Goal: Transaction & Acquisition: Book appointment/travel/reservation

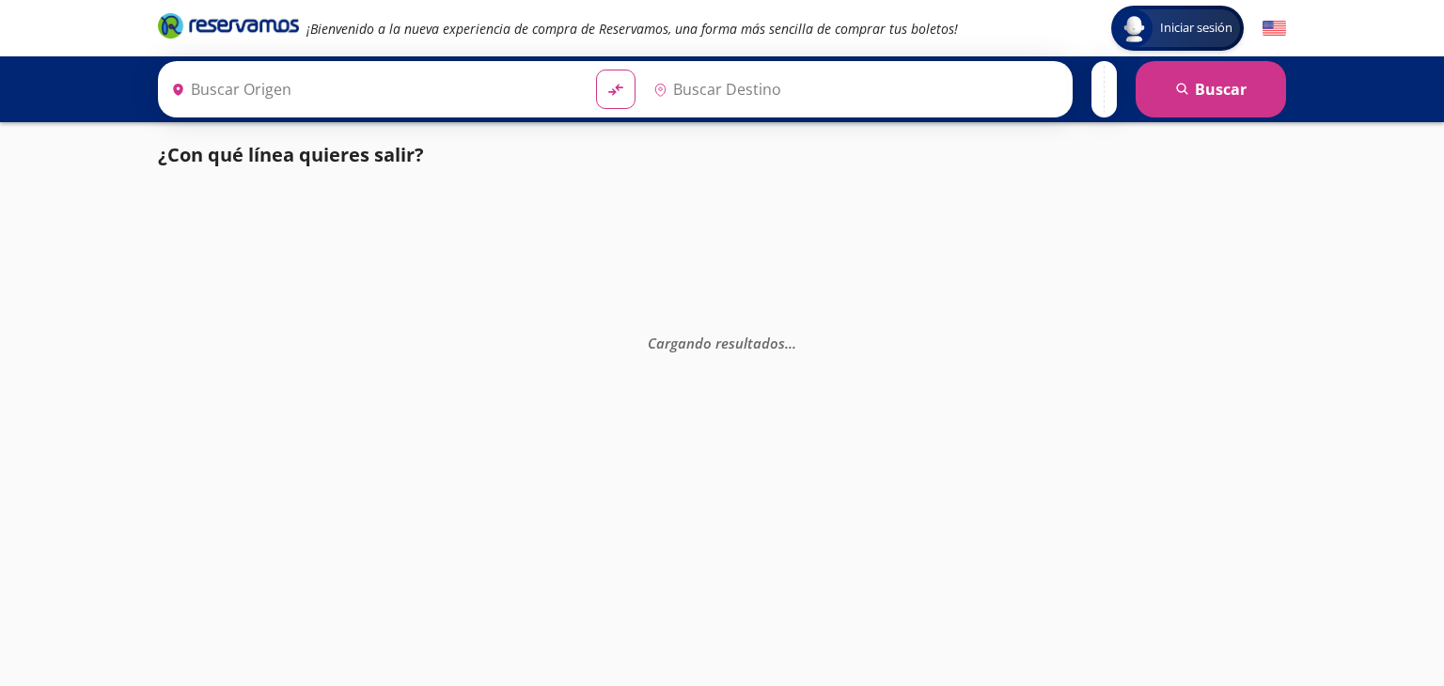
type input "Tecomán, Colima"
type input "Colima, Colima"
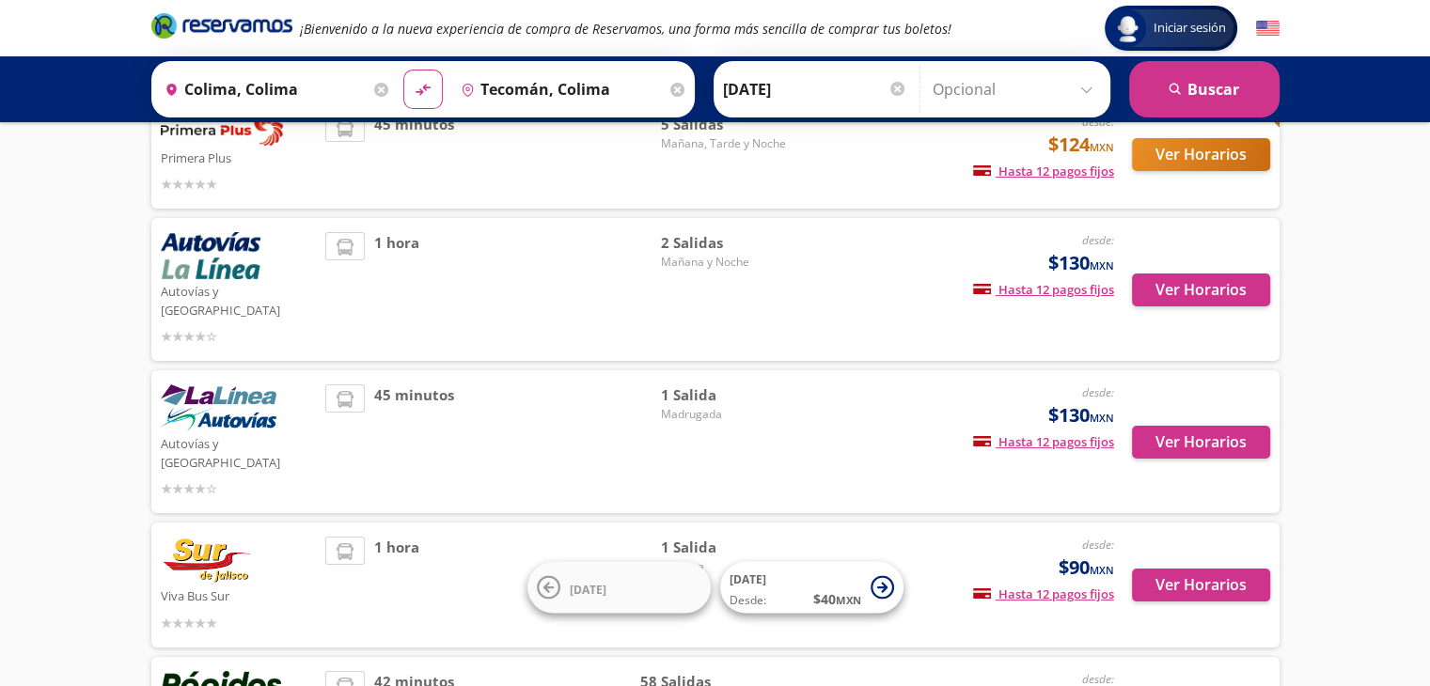
scroll to position [171, 0]
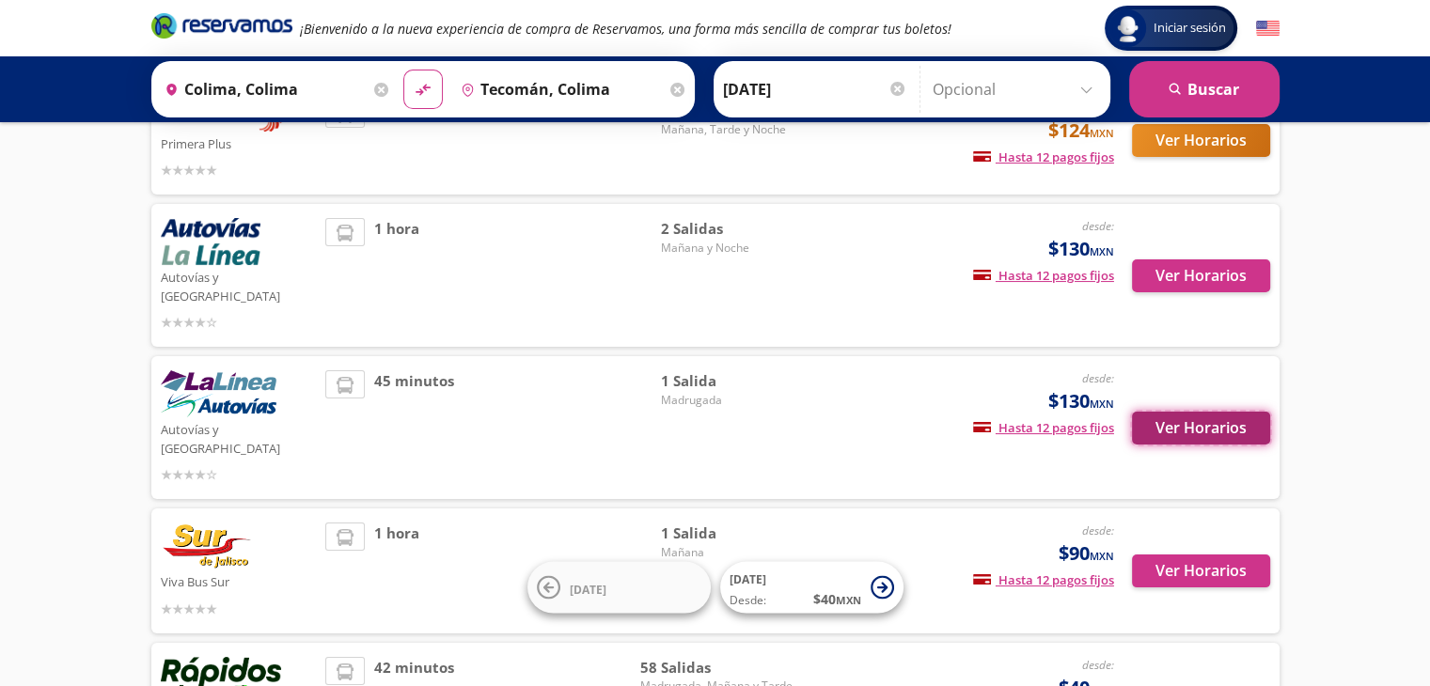
click at [1168, 412] on button "Ver Horarios" at bounding box center [1201, 428] width 138 height 33
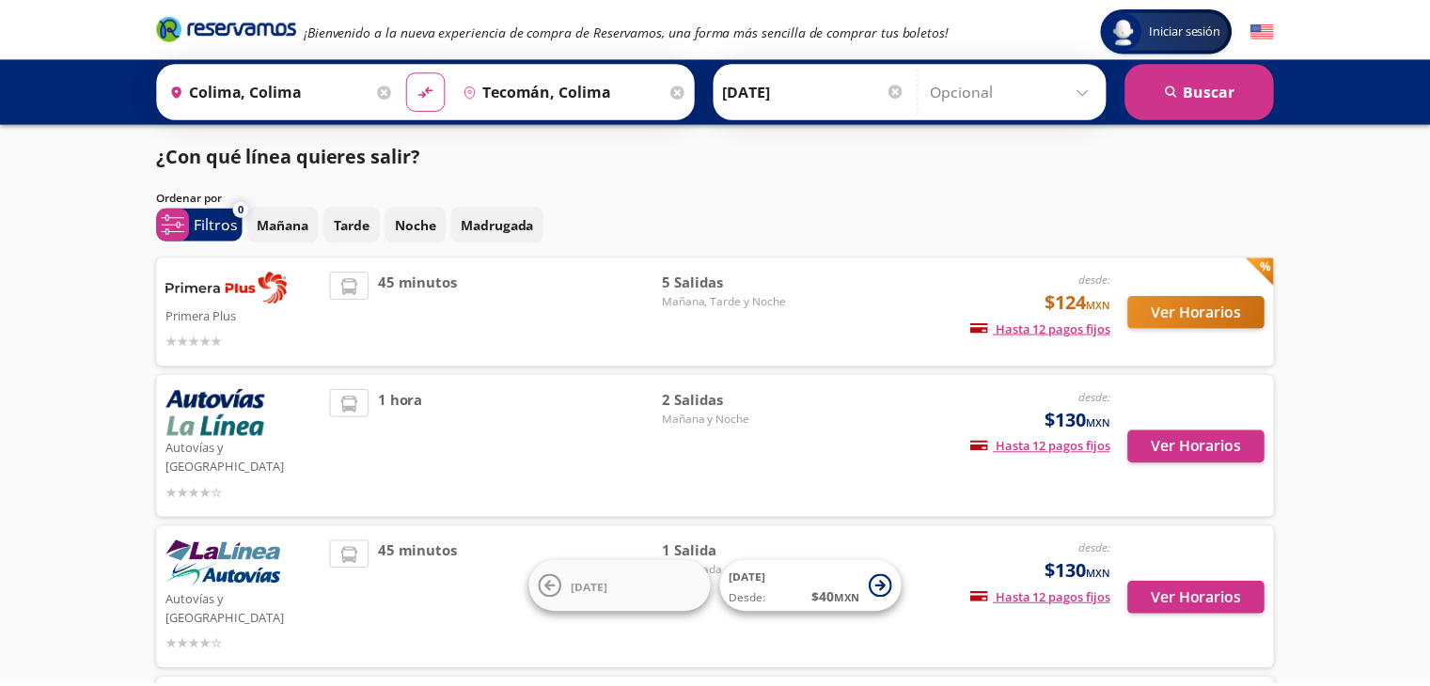
scroll to position [171, 0]
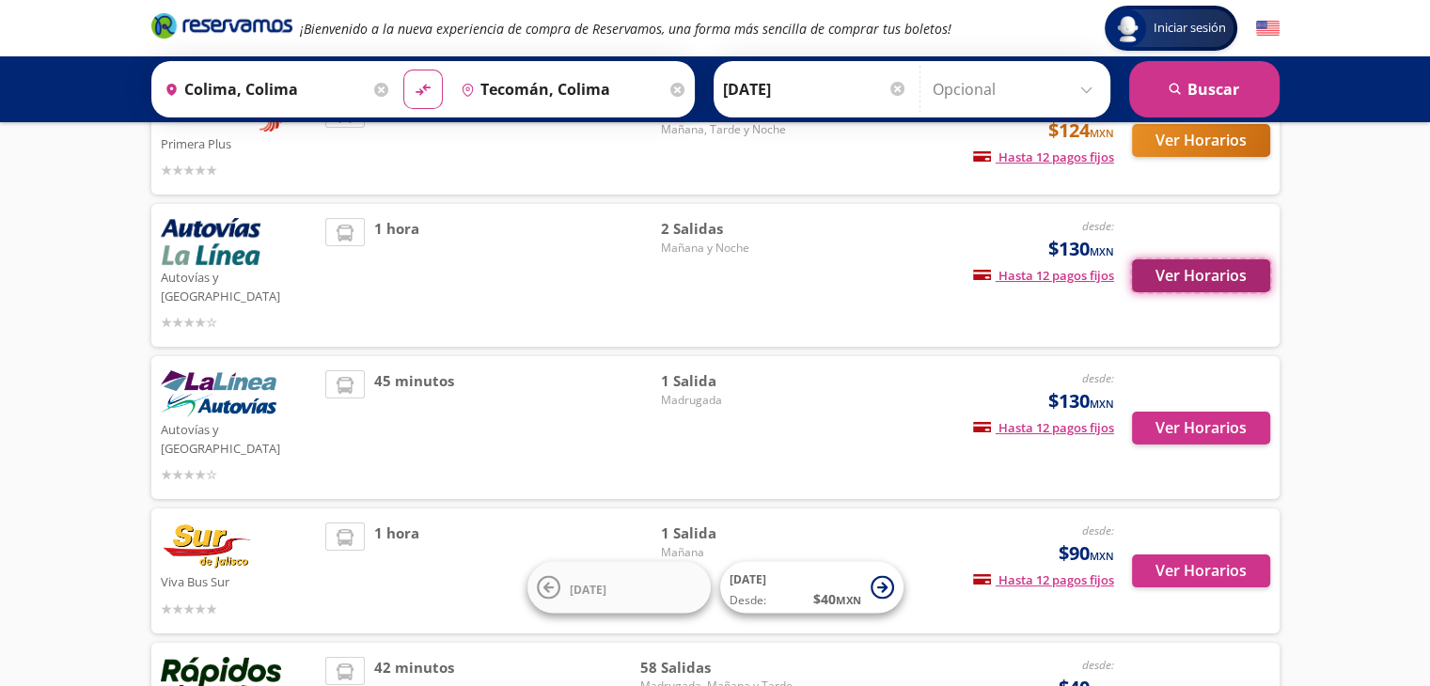
click at [1211, 272] on button "Ver Horarios" at bounding box center [1201, 275] width 138 height 33
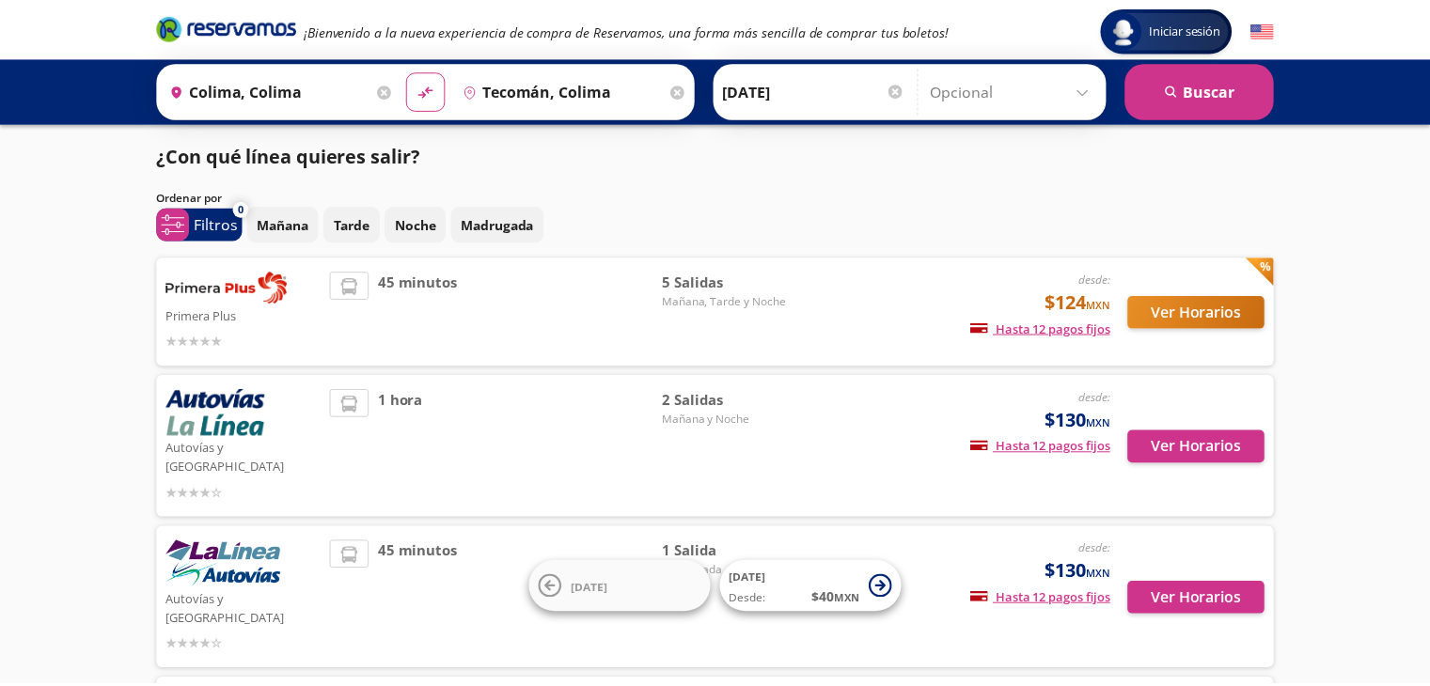
scroll to position [171, 0]
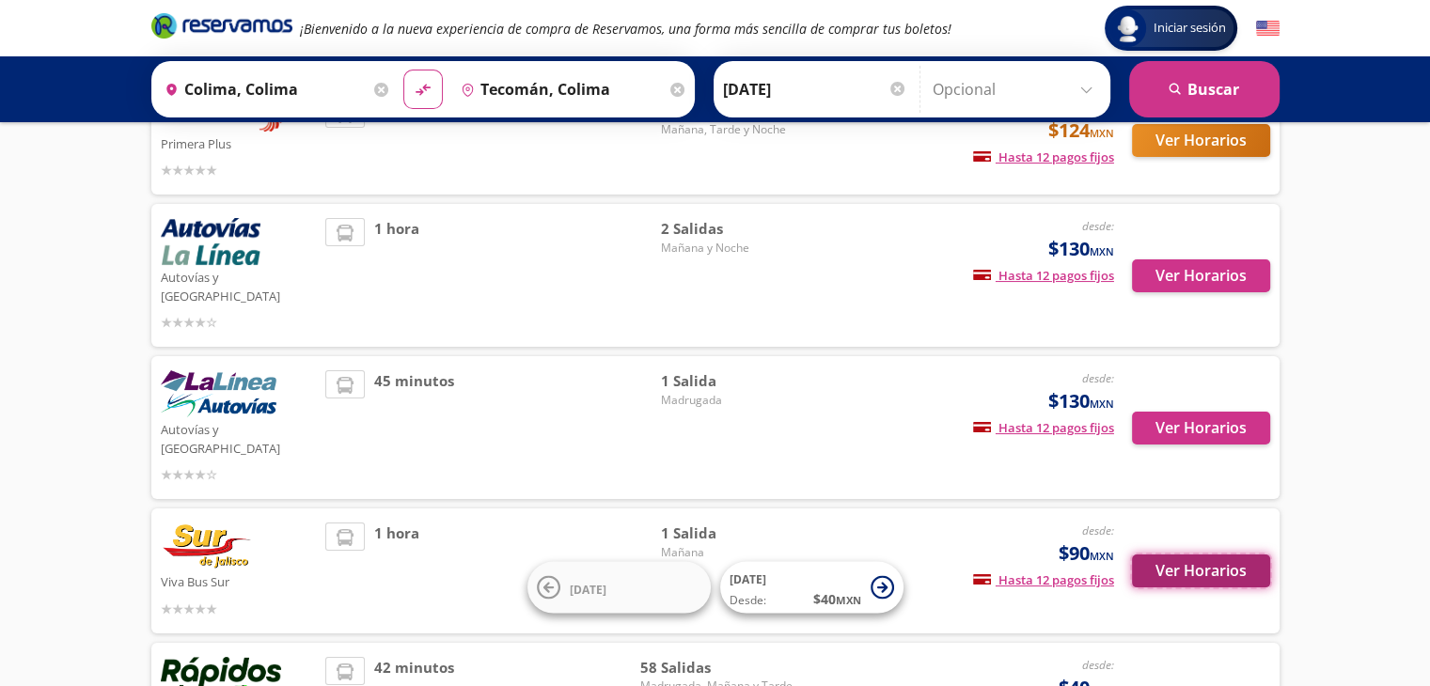
click at [1173, 555] on button "Ver Horarios" at bounding box center [1201, 571] width 138 height 33
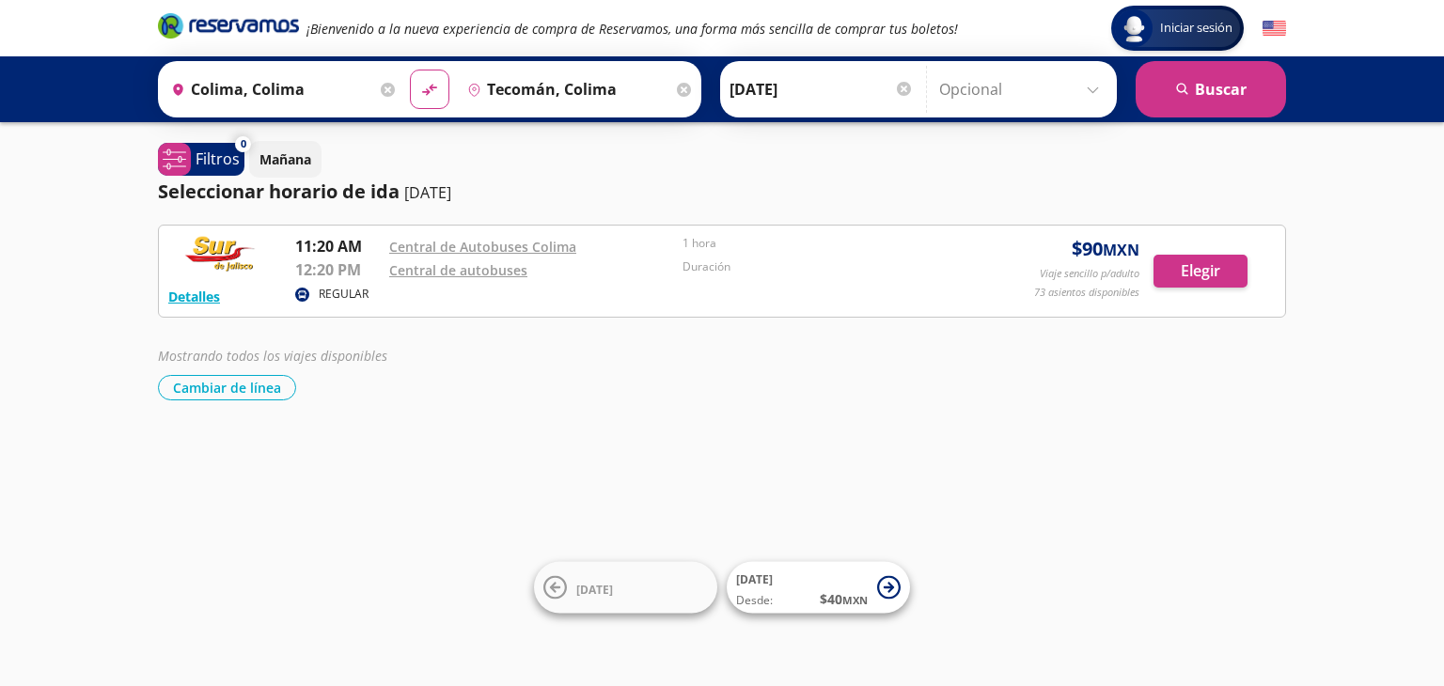
click at [74, 45] on header "Iniciar sesión Iniciar sesión ¡Bienvenido a la nueva experiencia de compra de R…" at bounding box center [722, 28] width 1444 height 56
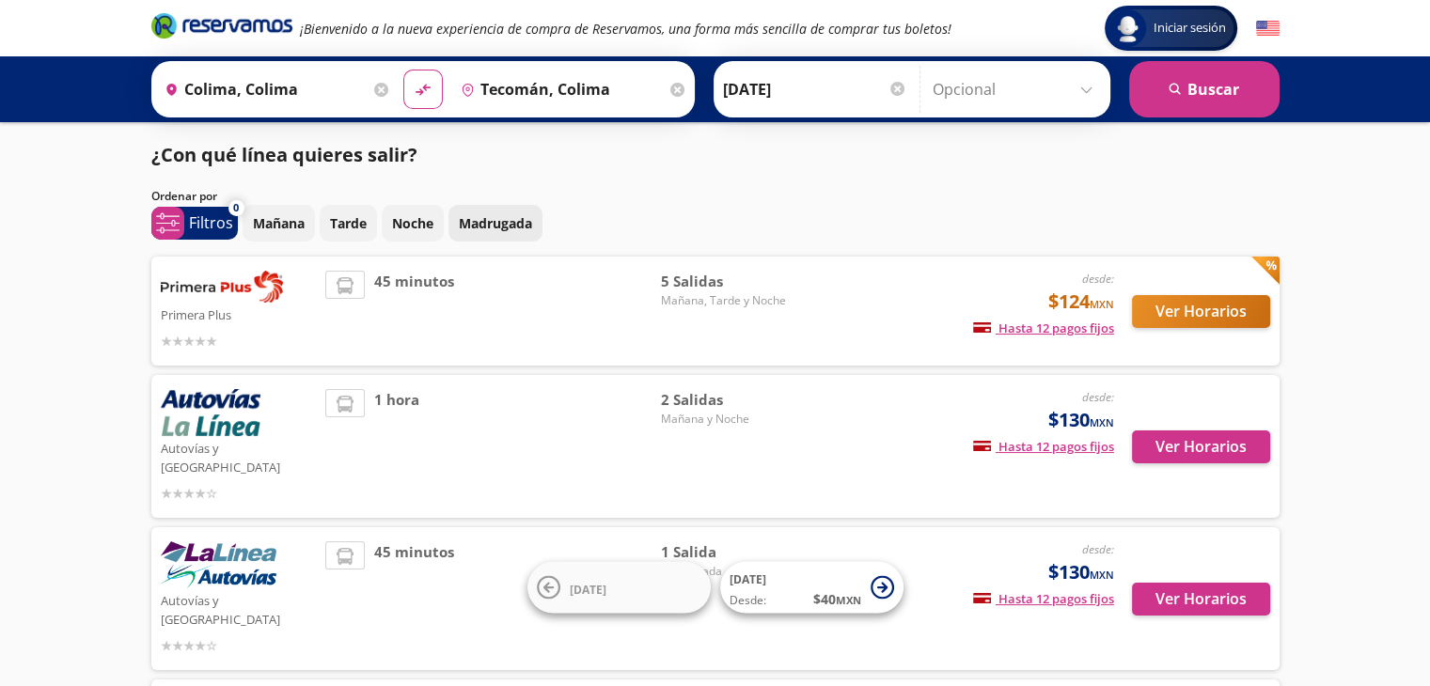
click at [515, 219] on p "Madrugada" at bounding box center [495, 223] width 73 height 20
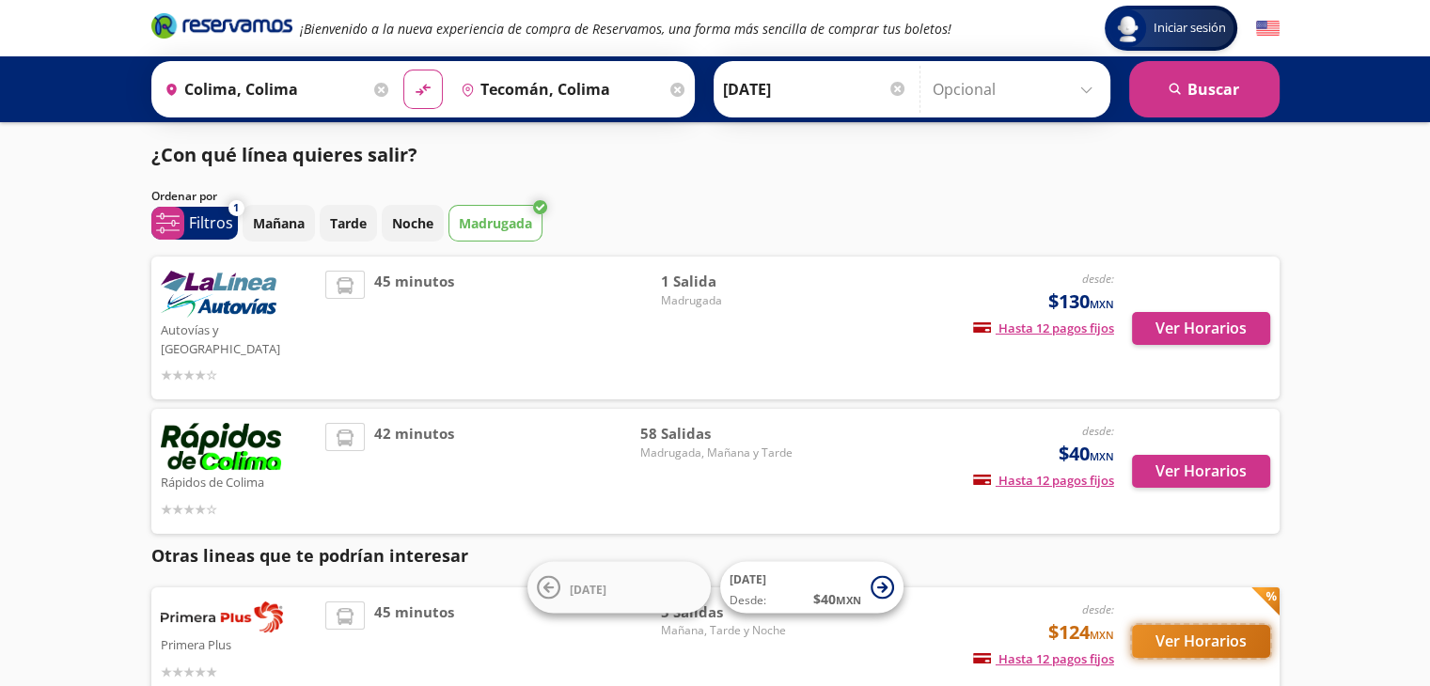
click at [1213, 625] on button "Ver Horarios" at bounding box center [1201, 641] width 138 height 33
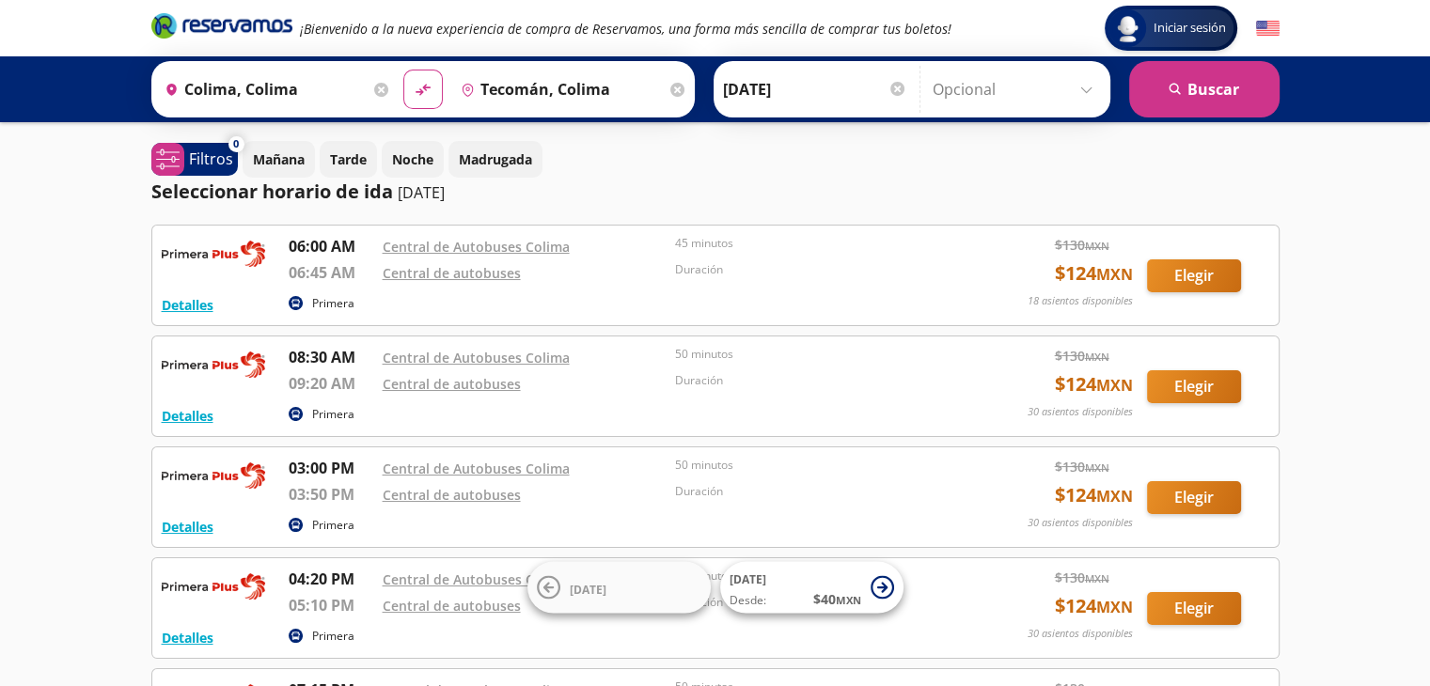
drag, startPoint x: 1419, startPoint y: 226, endPoint x: 1428, endPoint y: 270, distance: 45.0
click at [1426, 264] on div "Iniciar sesión Iniciar sesión ¡Bienvenido a la nueva experiencia de compra de R…" at bounding box center [715, 473] width 1430 height 947
